Goal: Task Accomplishment & Management: Manage account settings

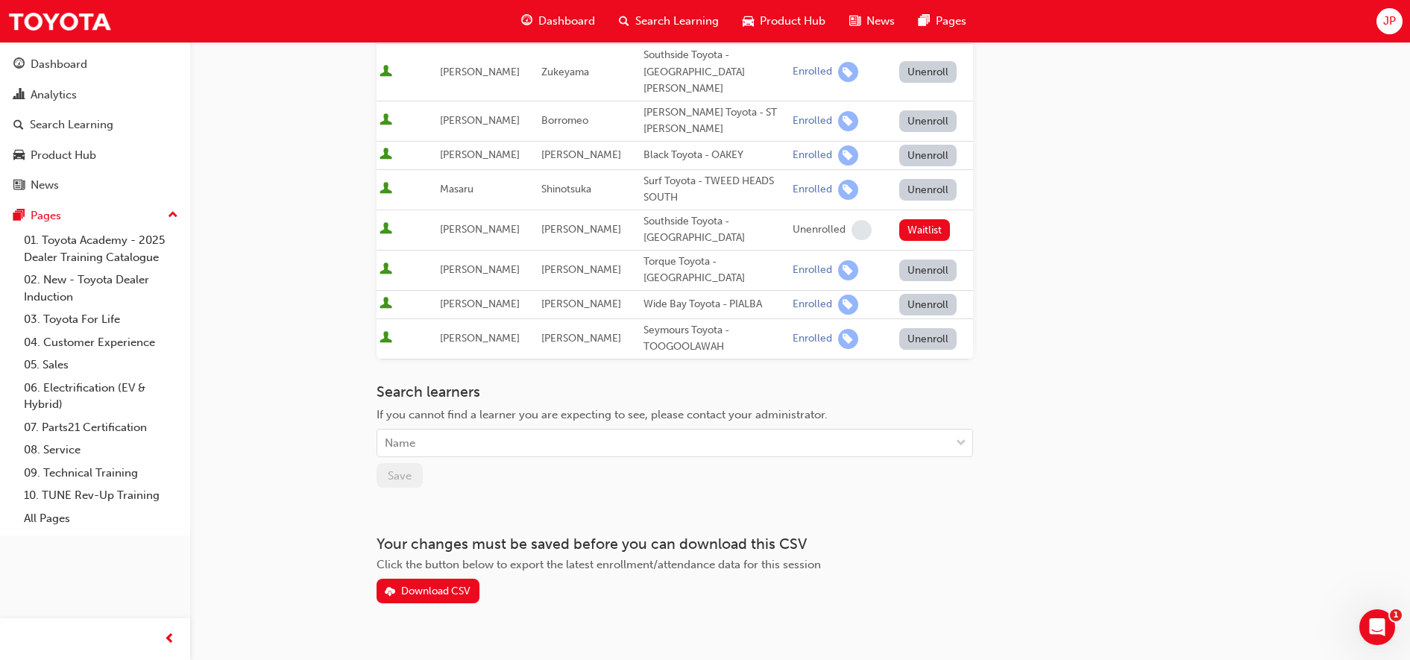
click at [1170, 269] on div "Go to session detail page Manage enrollment for DT Automatic Transmission Syste…" at bounding box center [800, 148] width 847 height 910
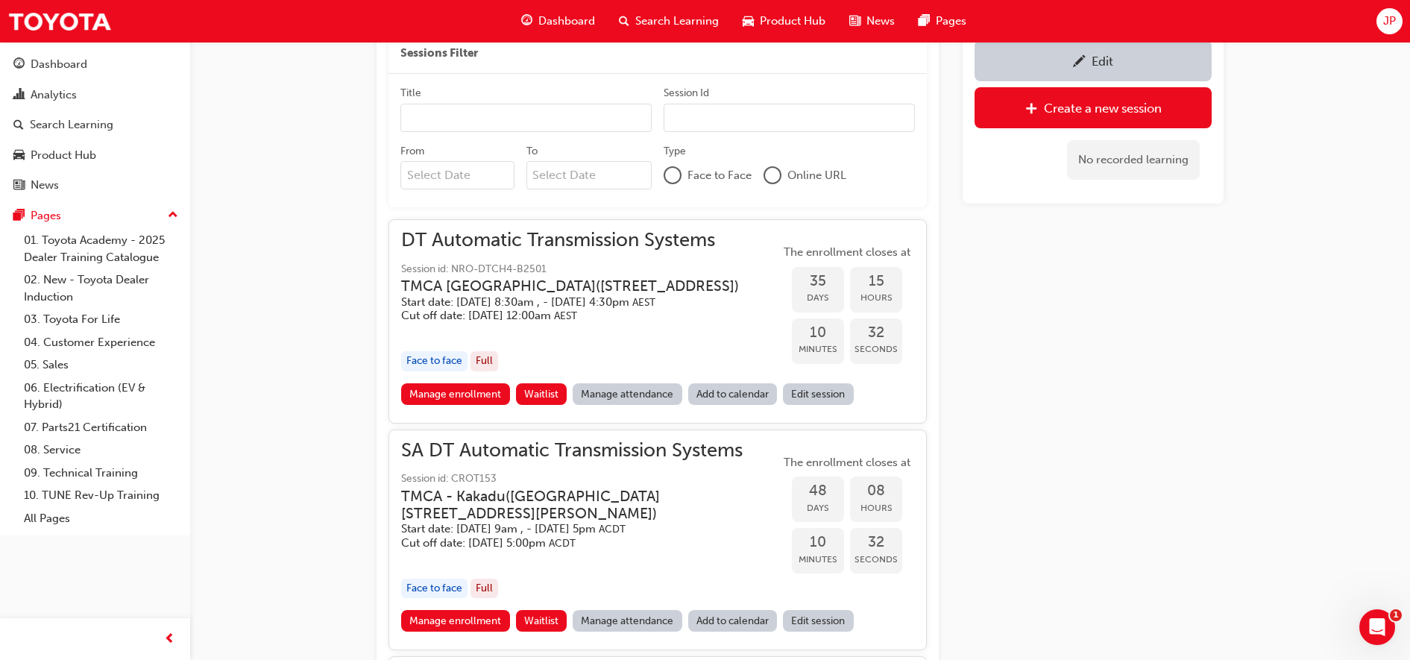
scroll to position [833, 0]
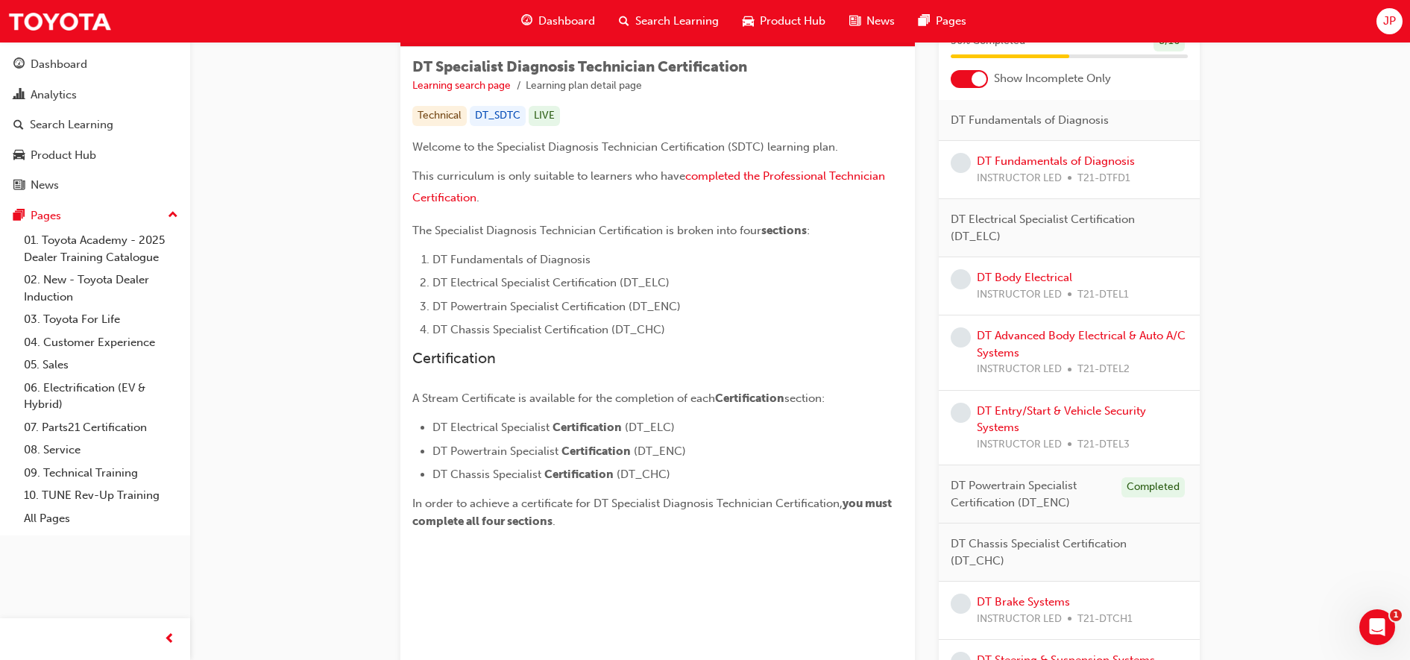
scroll to position [254, 0]
click at [987, 76] on div at bounding box center [969, 80] width 37 height 18
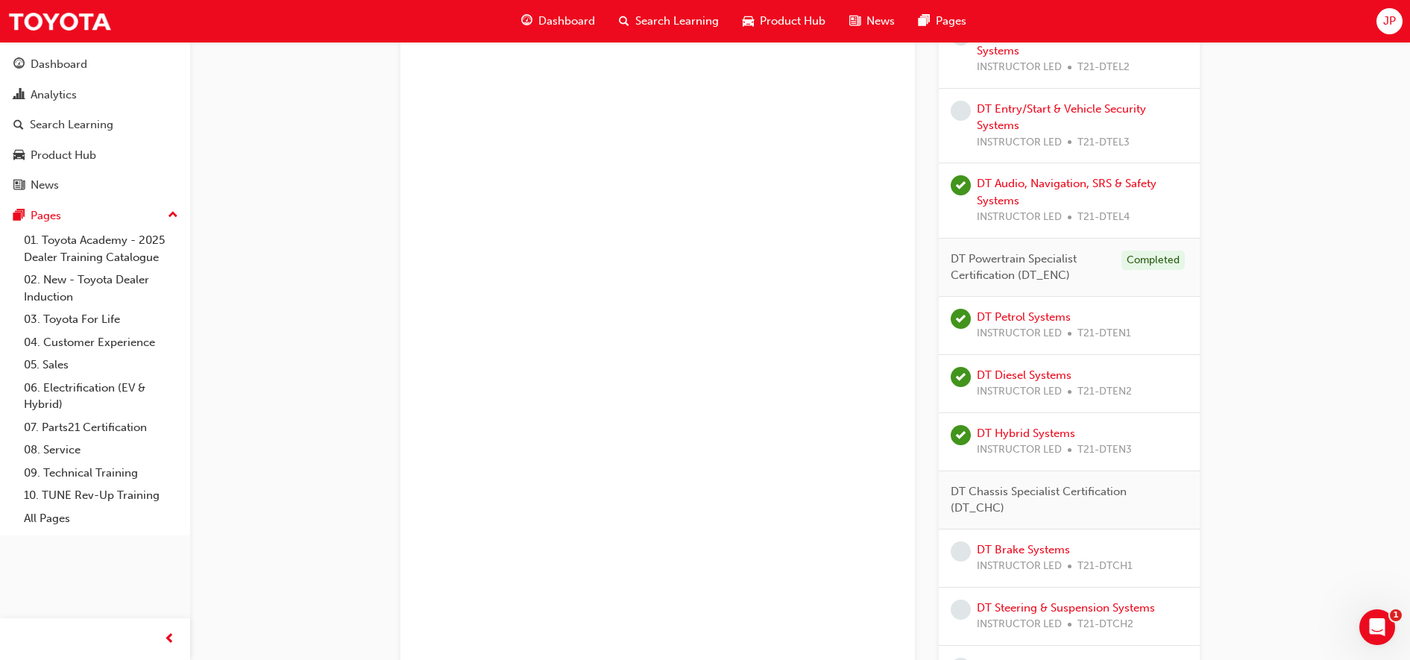
scroll to position [787, 0]
click at [1045, 201] on div "DT Audio, Navigation, SRS & Safety Systems INSTRUCTOR LED T21-DTEL4" at bounding box center [1082, 203] width 211 height 51
click at [1024, 194] on div "DT Audio, Navigation, SRS & Safety Systems INSTRUCTOR LED T21-DTEL4" at bounding box center [1082, 203] width 211 height 51
click at [1006, 192] on div "DT Audio, Navigation, SRS & Safety Systems INSTRUCTOR LED T21-DTEL4" at bounding box center [1082, 203] width 211 height 51
click at [1037, 181] on link "DT Audio, Navigation, SRS & Safety Systems" at bounding box center [1067, 194] width 180 height 31
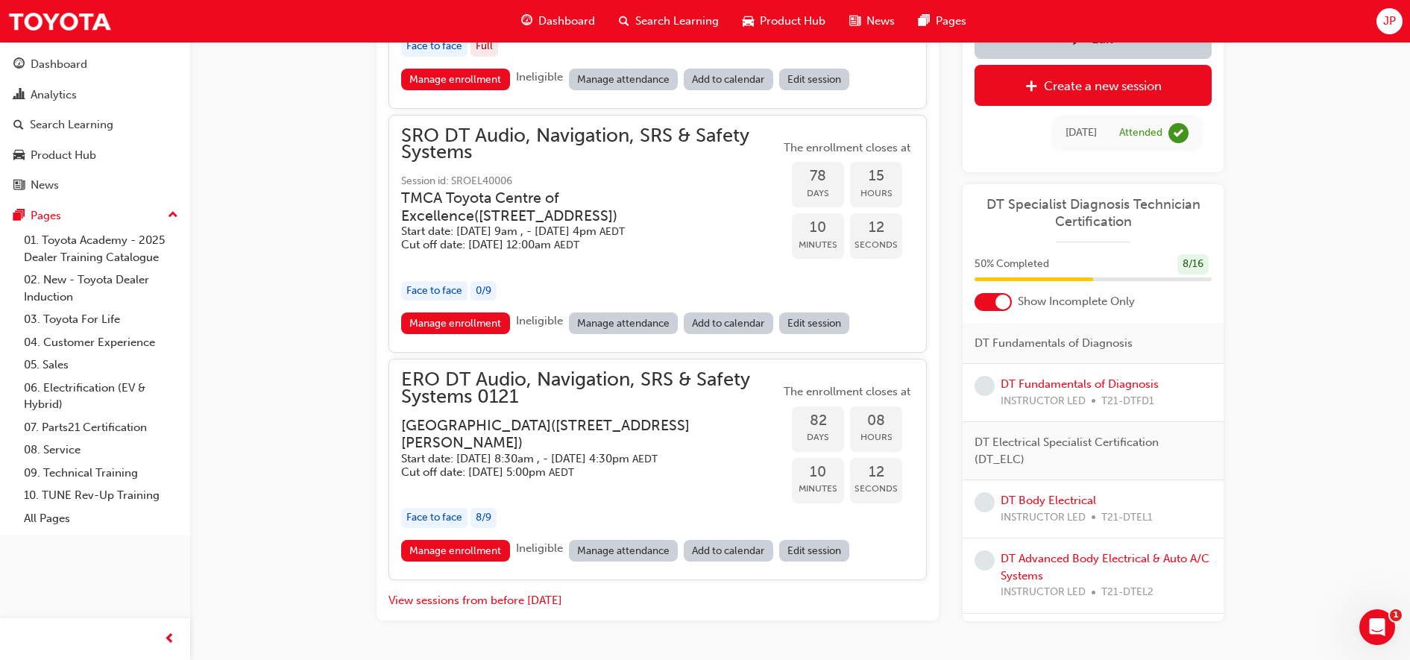
scroll to position [1640, 0]
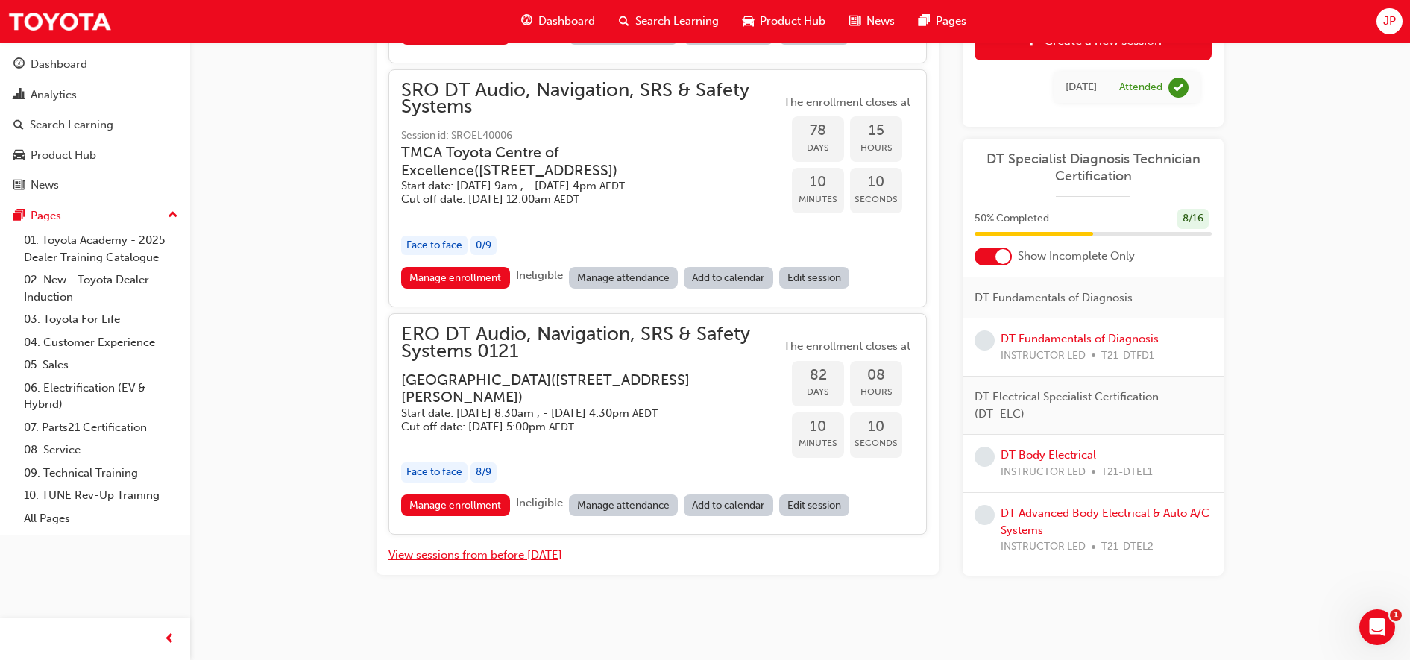
click at [478, 554] on button "View sessions from before [DATE]" at bounding box center [476, 555] width 174 height 17
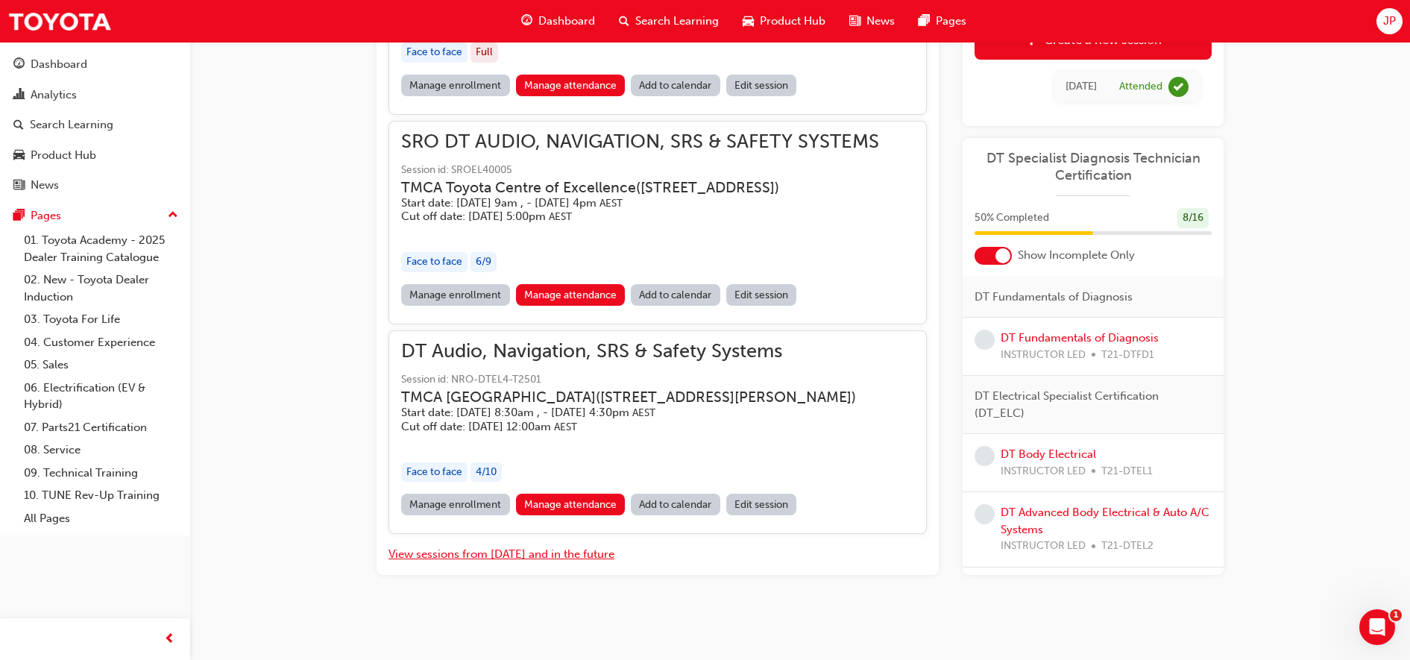
scroll to position [11671, 0]
click at [691, 343] on span "DT Audio, Navigation, SRS & Safety Systems" at bounding box center [640, 351] width 479 height 17
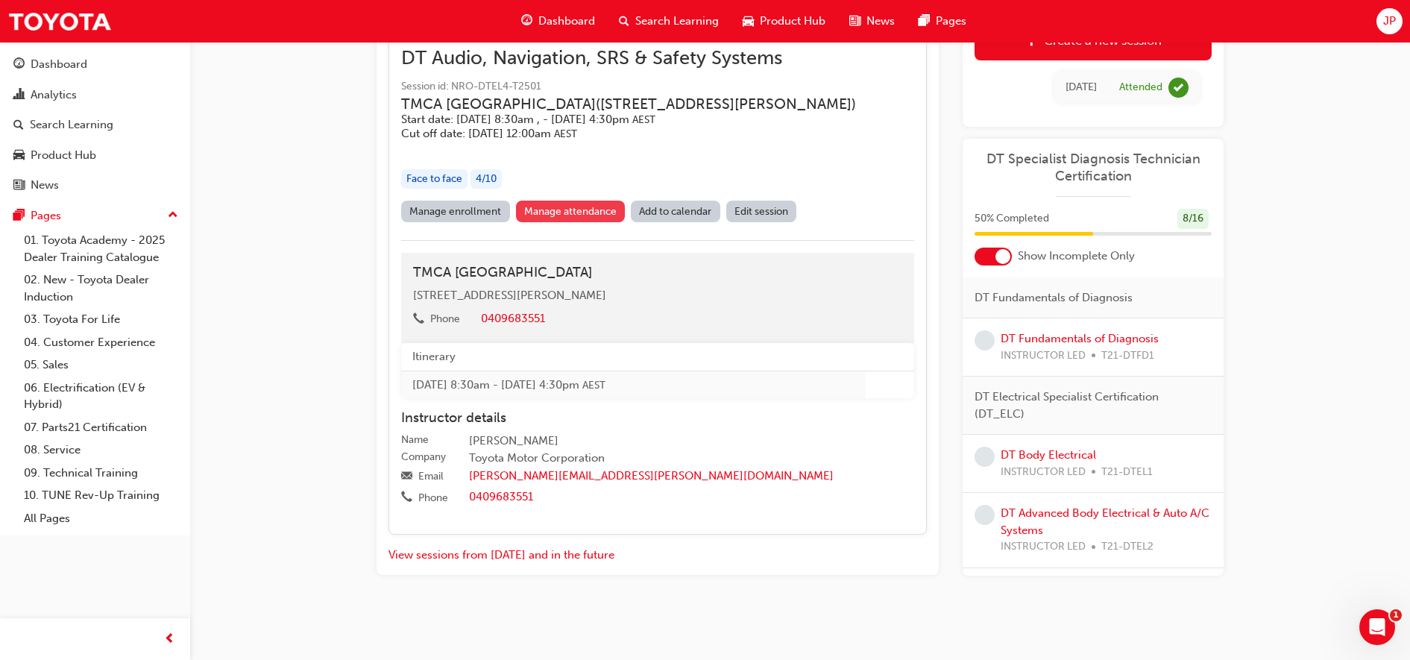
click at [547, 222] on link "Manage attendance" at bounding box center [571, 212] width 110 height 22
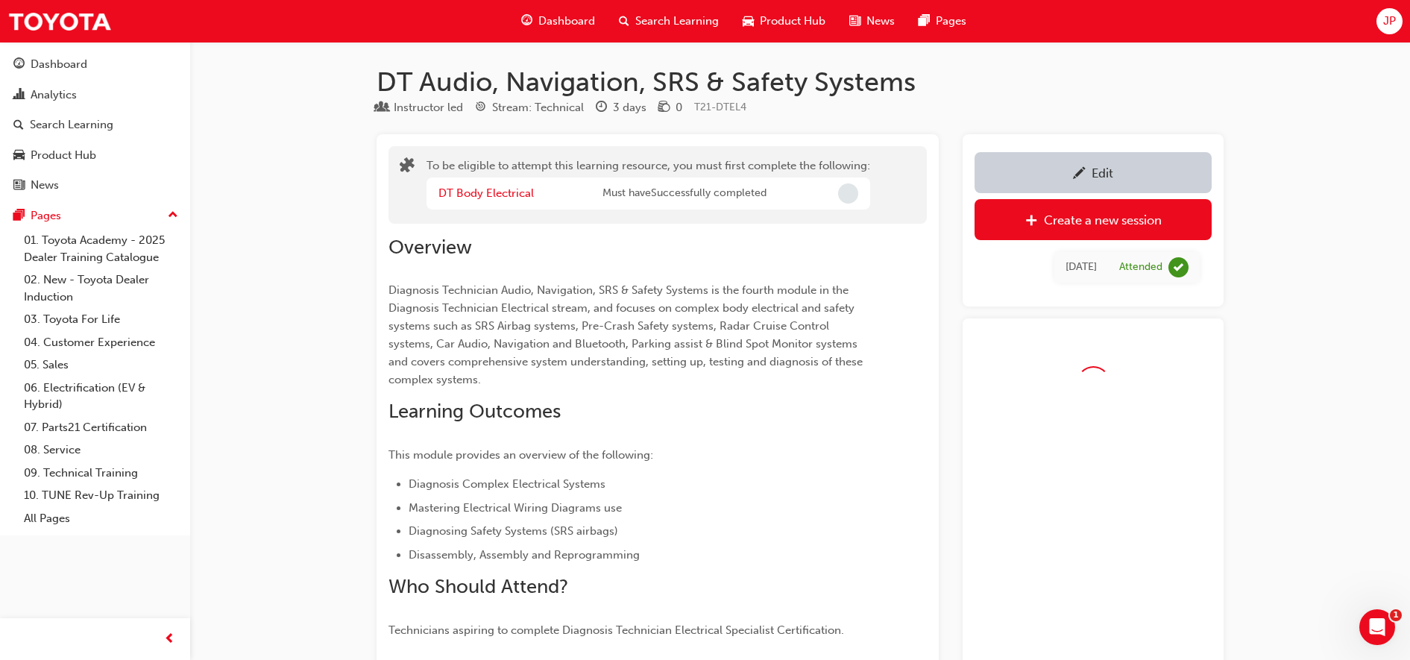
scroll to position [1640, 0]
